Goal: Learn about a topic

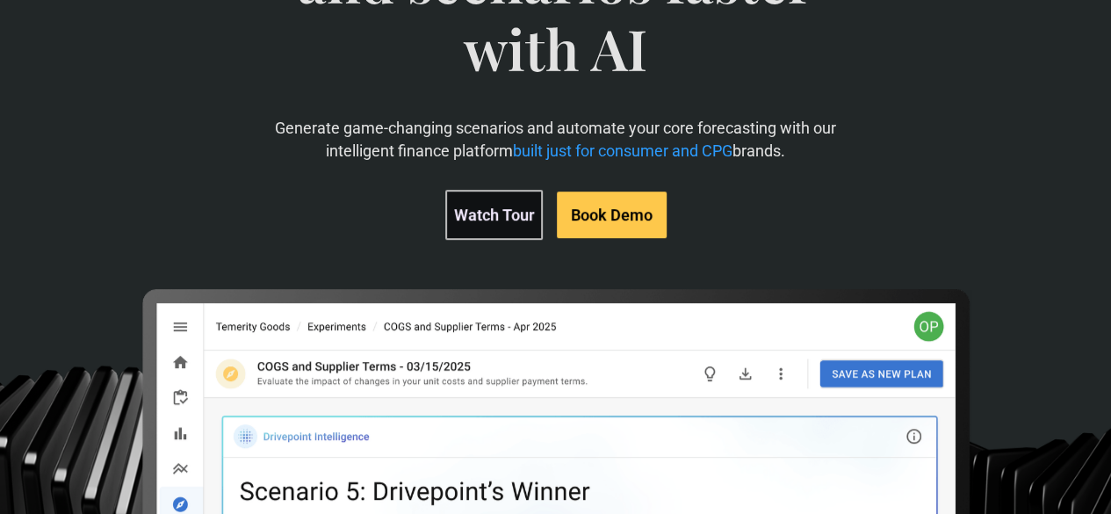
scroll to position [89, 0]
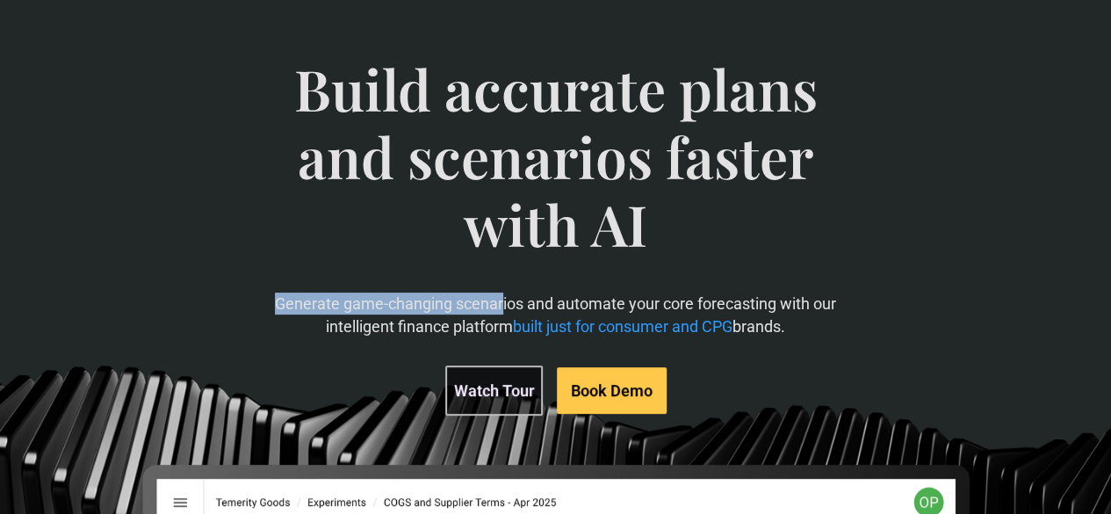
drag, startPoint x: 348, startPoint y: 372, endPoint x: 571, endPoint y: 365, distance: 223.2
click at [571, 336] on p "Generate game-changing scenarios and automate your core forecasting with our in…" at bounding box center [555, 315] width 625 height 44
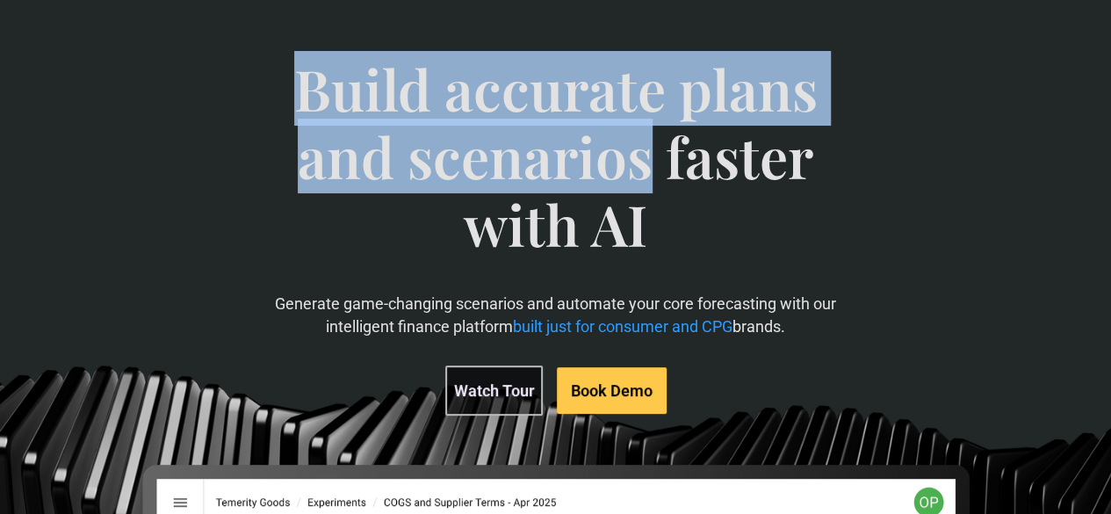
drag, startPoint x: 372, startPoint y: 78, endPoint x: 592, endPoint y: 228, distance: 266.3
click at [592, 228] on span "Build accurate plans and scenarios faster with AI" at bounding box center [555, 173] width 625 height 237
copy span "Build accurate plans and scenarios"
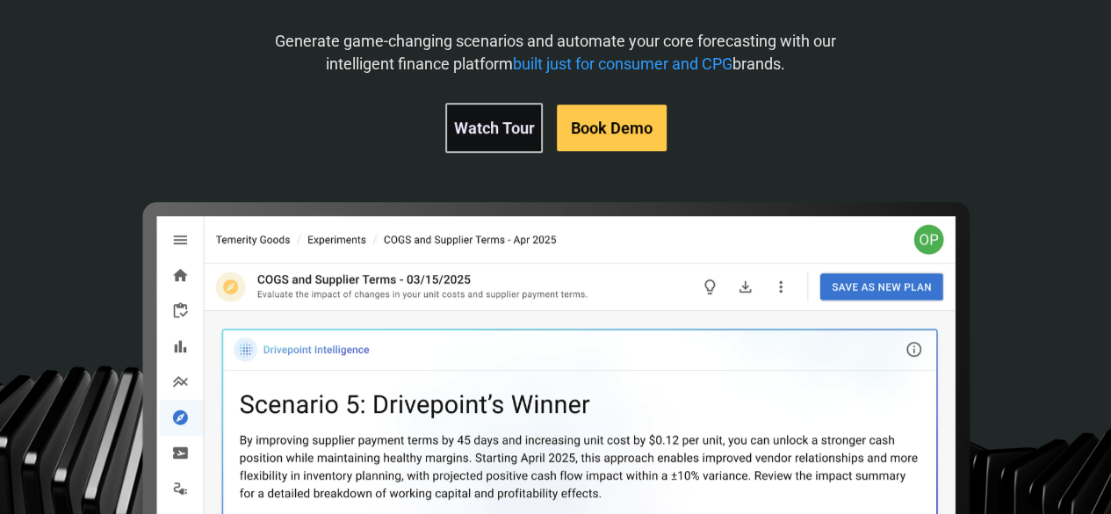
scroll to position [264, 0]
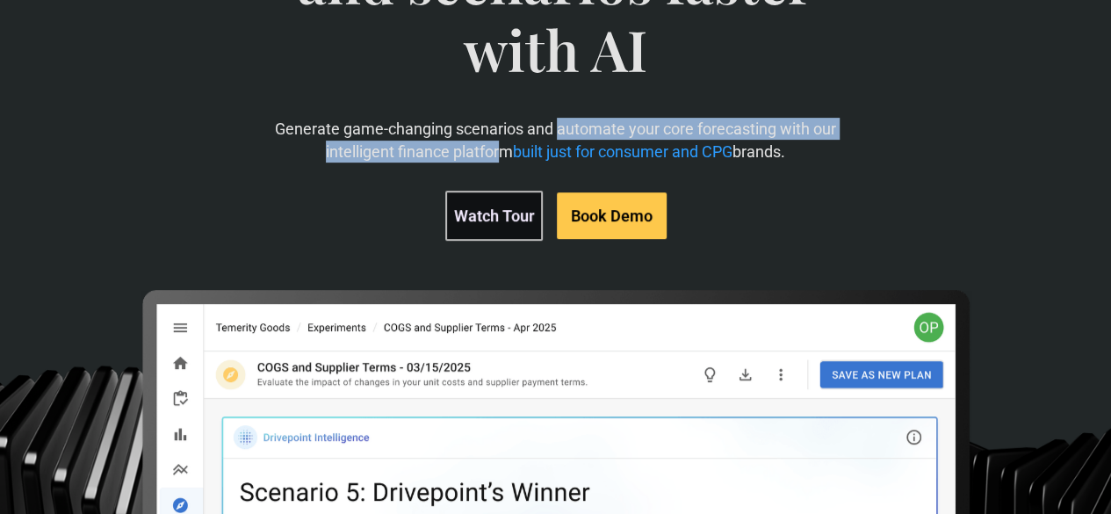
drag, startPoint x: 628, startPoint y: 192, endPoint x: 640, endPoint y: 203, distance: 15.5
click at [627, 162] on p "Generate game-changing scenarios and automate your core forecasting with our in…" at bounding box center [555, 140] width 625 height 44
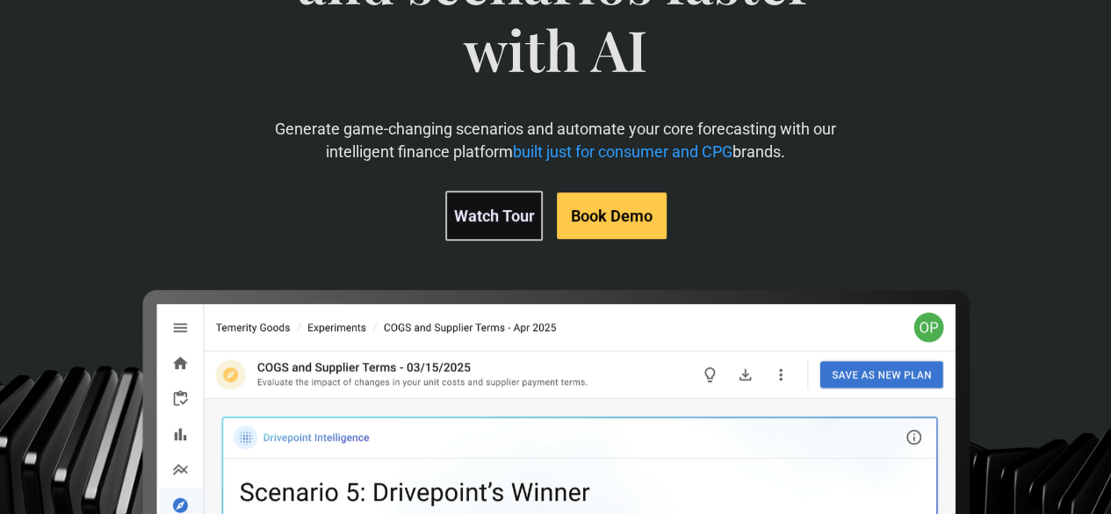
click at [726, 162] on p "Generate game-changing scenarios and automate your core forecasting with our in…" at bounding box center [555, 140] width 625 height 44
drag, startPoint x: 708, startPoint y: 218, endPoint x: 625, endPoint y: 242, distance: 86.2
click at [625, 162] on p "Generate game-changing scenarios and automate your core forecasting with our in…" at bounding box center [555, 140] width 625 height 44
copy p "for consumer and CPG brands."
